Goal: Contribute content: Add original content to the website for others to see

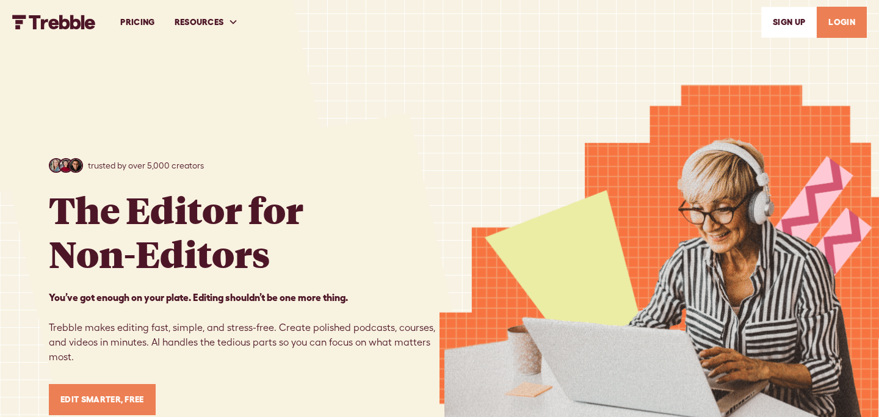
click at [855, 20] on link "LOGIN" at bounding box center [842, 22] width 50 height 31
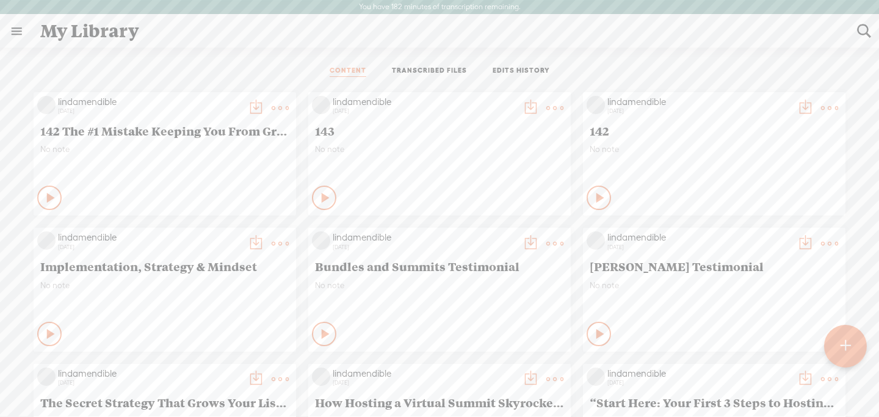
click at [144, 156] on div "No note" at bounding box center [164, 162] width 249 height 37
click at [276, 107] on t at bounding box center [280, 107] width 17 height 17
click at [244, 150] on link "Edit" at bounding box center [222, 149] width 122 height 28
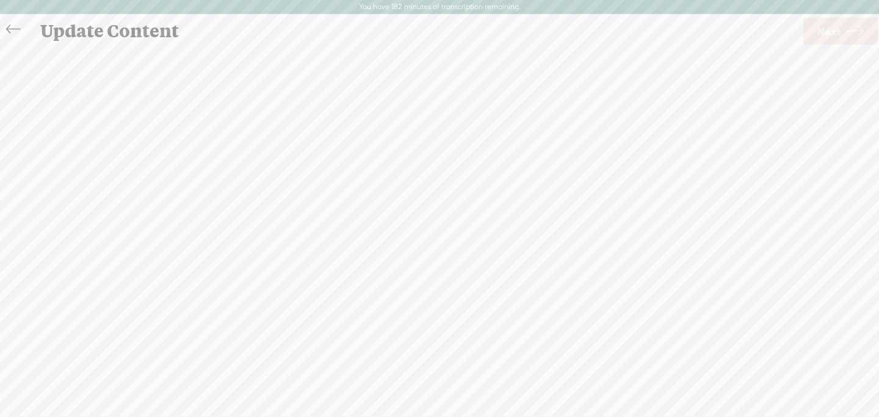
scroll to position [1, 0]
